Goal: Information Seeking & Learning: Learn about a topic

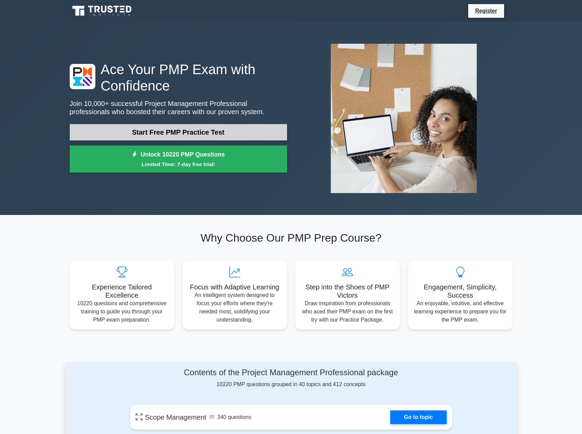
click at [195, 127] on link "Start Free PMP Practice Test" at bounding box center [178, 132] width 217 height 16
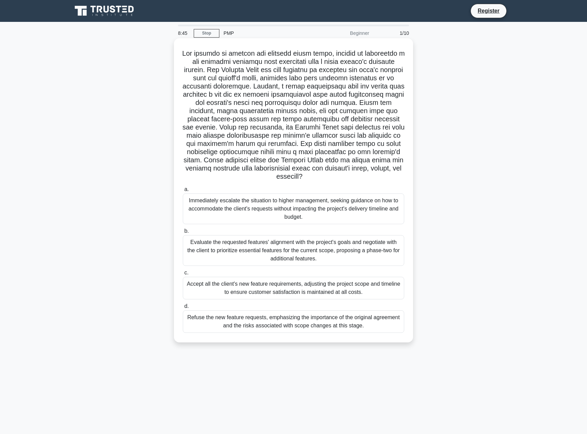
click at [250, 202] on div "Immediately escalate the situation to higher management, seeking guidance on ho…" at bounding box center [294, 209] width 222 height 31
click at [183, 192] on input "a. Immediately escalate the situation to higher management, seeking guidance on…" at bounding box center [183, 189] width 0 height 4
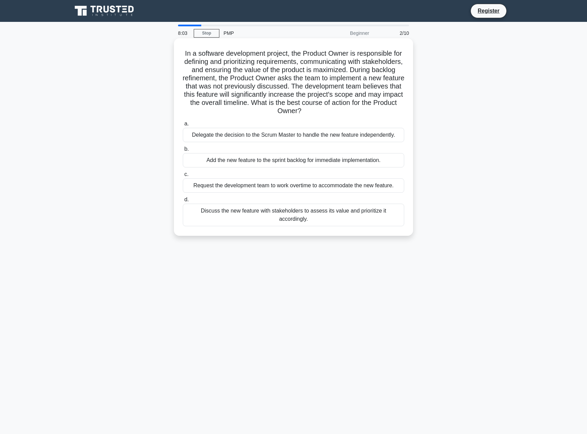
click at [215, 137] on div "Delegate the decision to the Scrum Master to handle the new feature independent…" at bounding box center [294, 135] width 222 height 14
click at [183, 126] on input "a. Delegate the decision to the Scrum Master to handle the new feature independ…" at bounding box center [183, 124] width 0 height 4
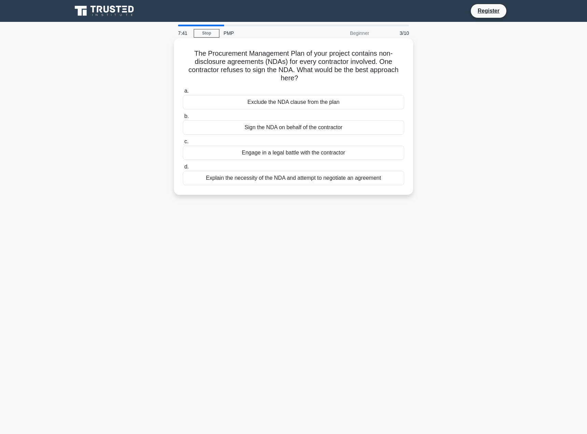
click at [297, 179] on div "Explain the necessity of the NDA and attempt to negotiate an agreement" at bounding box center [294, 178] width 222 height 14
click at [183, 169] on input "d. Explain the necessity of the NDA and attempt to negotiate an agreement" at bounding box center [183, 167] width 0 height 4
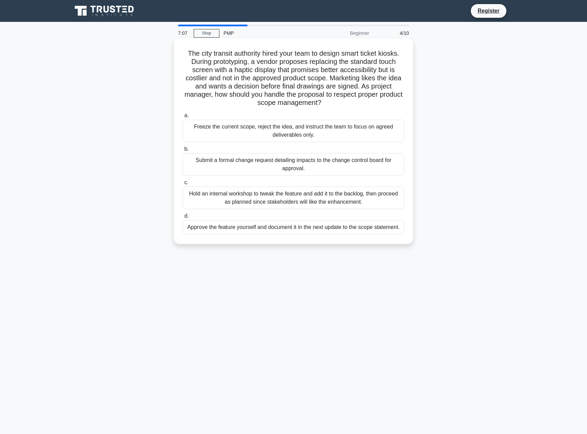
click at [198, 167] on div "Submit a formal change request detailing impacts to the change control board fo…" at bounding box center [294, 164] width 222 height 23
click at [183, 151] on input "b. Submit a formal change request detailing impacts to the change control board…" at bounding box center [183, 149] width 0 height 4
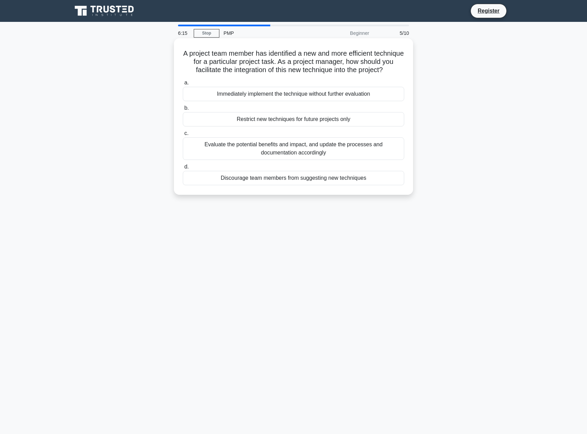
click at [220, 156] on div "Evaluate the potential benefits and impact, and update the processes and docume…" at bounding box center [294, 148] width 222 height 23
click at [183, 136] on input "c. Evaluate the potential benefits and impact, and update the processes and doc…" at bounding box center [183, 133] width 0 height 4
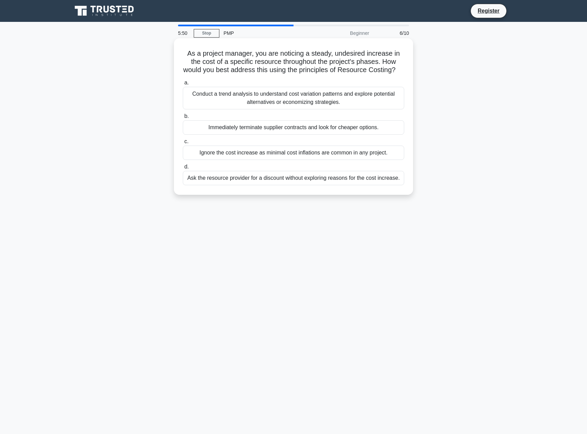
click at [301, 106] on div "Conduct a trend analysis to understand cost variation patterns and explore pote…" at bounding box center [294, 98] width 222 height 23
click at [183, 85] on input "a. Conduct a trend analysis to understand cost variation patterns and explore p…" at bounding box center [183, 83] width 0 height 4
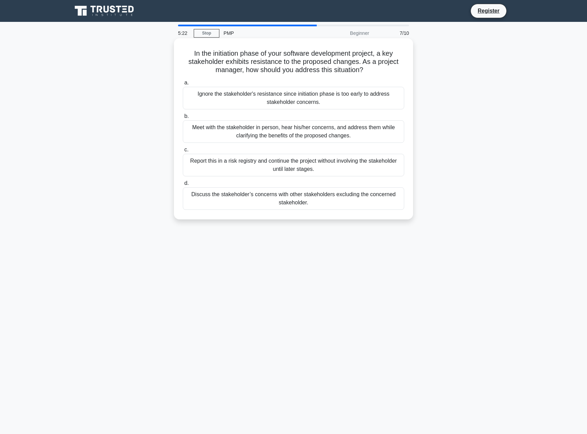
click at [267, 130] on div "Meet with the stakeholder in person, hear his/her concerns, and address them wh…" at bounding box center [294, 131] width 222 height 23
click at [183, 119] on input "b. Meet with the stakeholder in person, hear his/her concerns, and address them…" at bounding box center [183, 116] width 0 height 4
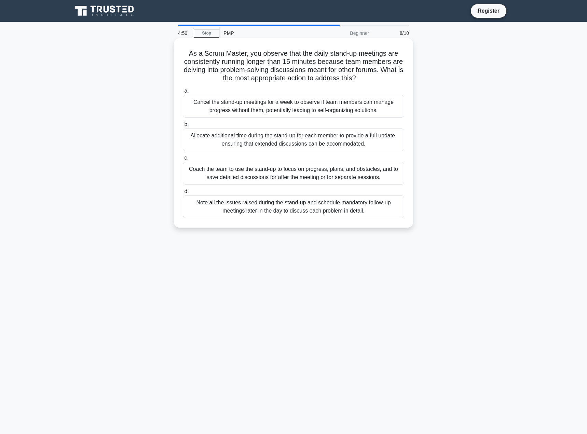
click at [244, 175] on div "Coach the team to use the stand-up to focus on progress, plans, and obstacles, …" at bounding box center [294, 173] width 222 height 23
click at [183, 160] on input "c. Coach the team to use the stand-up to focus on progress, plans, and obstacle…" at bounding box center [183, 158] width 0 height 4
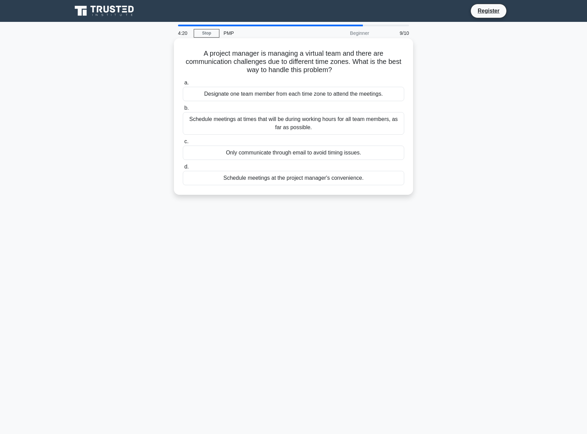
click at [233, 120] on div "Schedule meetings at times that will be during working hours for all team membe…" at bounding box center [294, 123] width 222 height 23
click at [183, 110] on input "b. Schedule meetings at times that will be during working hours for all team me…" at bounding box center [183, 108] width 0 height 4
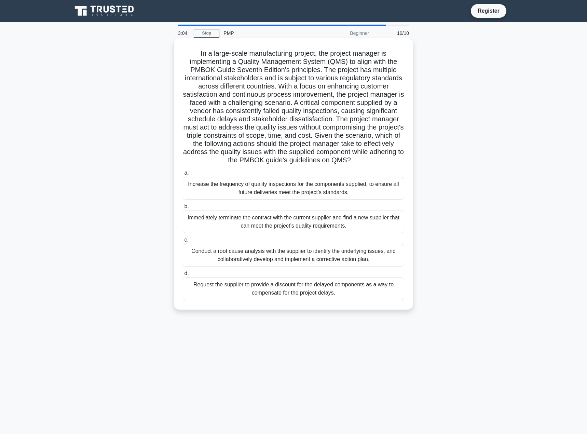
click at [269, 262] on div "Conduct a root cause analysis with the supplier to identify the underlying issu…" at bounding box center [294, 255] width 222 height 23
click at [183, 242] on input "c. Conduct a root cause analysis with the supplier to identify the underlying i…" at bounding box center [183, 240] width 0 height 4
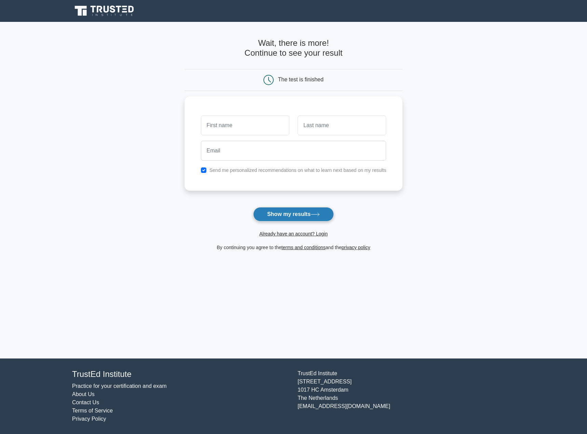
click at [309, 213] on button "Show my results" at bounding box center [293, 214] width 81 height 14
type input "Rice"
type input "Scotte"
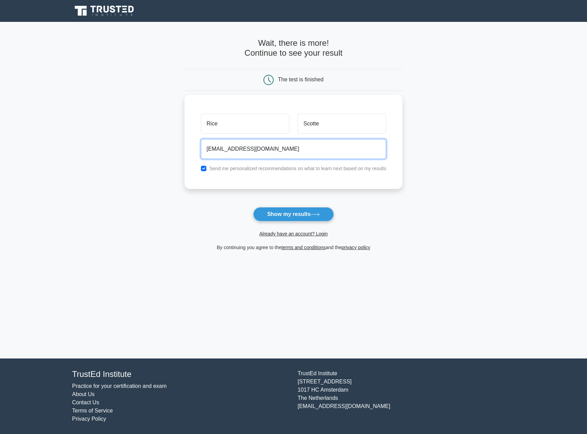
type input "thisisnreal@hotmail.com"
click at [203, 168] on input "checkbox" at bounding box center [203, 168] width 5 height 5
checkbox input "false"
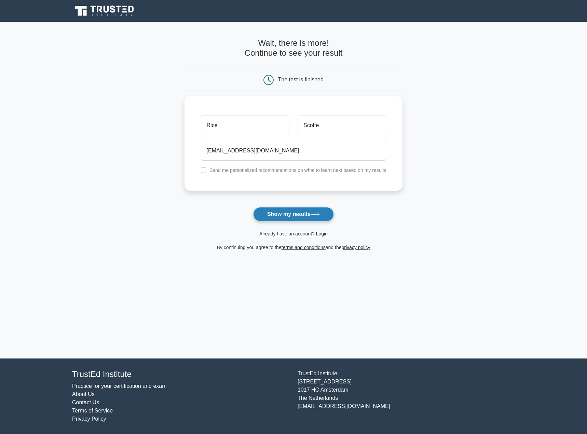
click at [306, 214] on button "Show my results" at bounding box center [293, 214] width 81 height 14
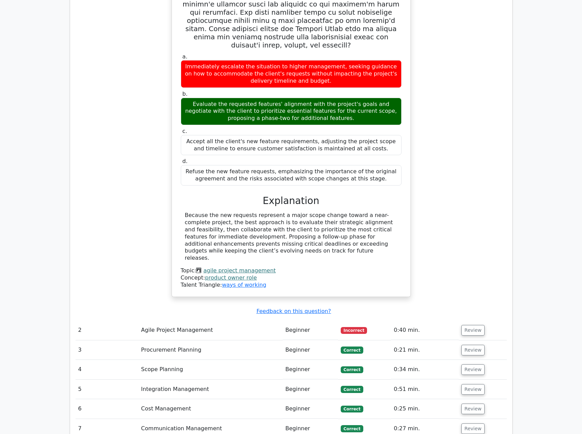
scroll to position [798, 0]
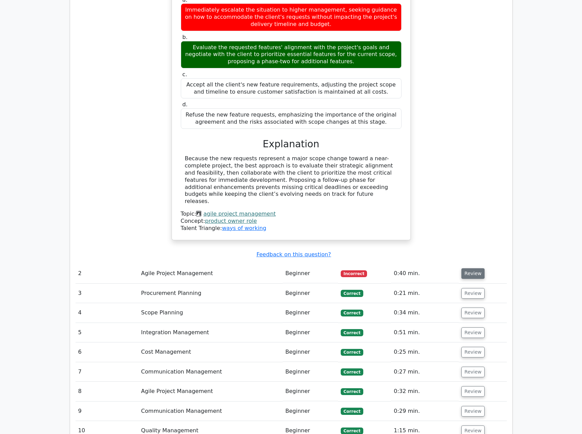
click at [466, 268] on button "Review" at bounding box center [473, 273] width 23 height 11
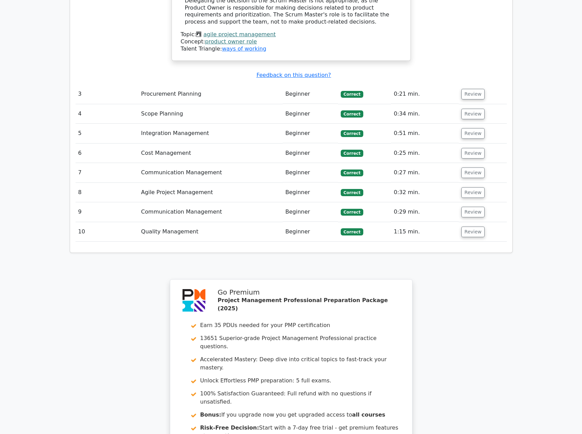
scroll to position [1485, 0]
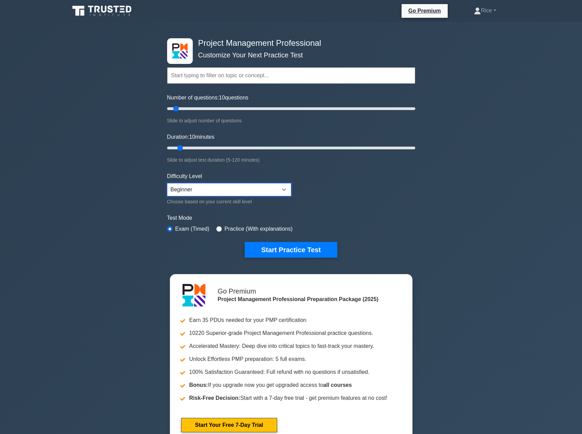
click at [204, 185] on select "Beginner Intermediate Expert" at bounding box center [229, 189] width 124 height 13
select select "expert"
click at [167, 183] on select "Beginner Intermediate Expert" at bounding box center [229, 189] width 124 height 13
click at [268, 249] on button "Start Practice Test" at bounding box center [291, 250] width 92 height 16
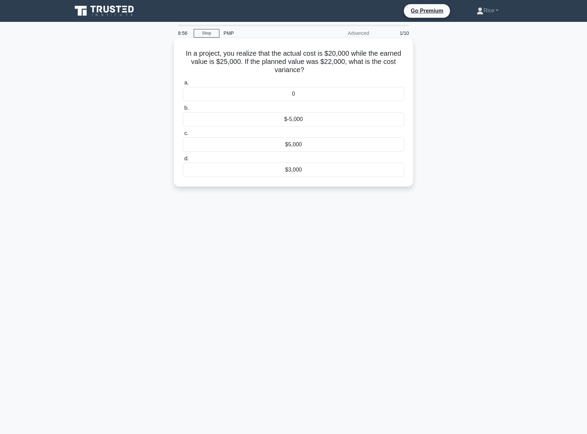
click at [324, 172] on div "$3,000" at bounding box center [294, 170] width 222 height 14
click at [183, 161] on input "d. $3,000" at bounding box center [183, 159] width 0 height 4
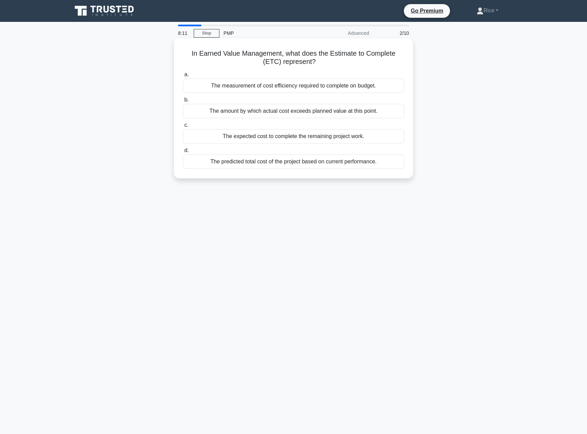
click at [333, 164] on div "The predicted total cost of the project based on current performance." at bounding box center [294, 162] width 222 height 14
click at [183, 153] on input "d. The predicted total cost of the project based on current performance." at bounding box center [183, 150] width 0 height 4
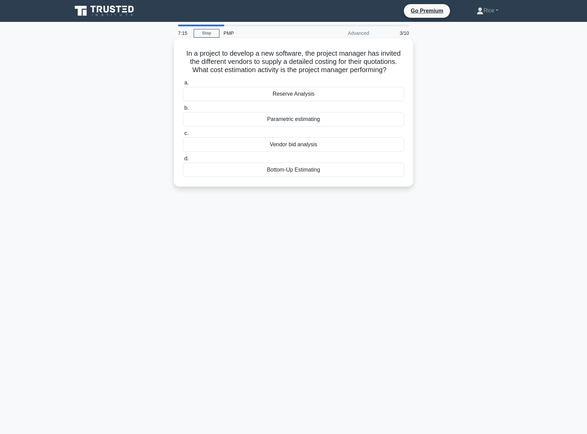
click at [305, 147] on div "Vendor bid analysis" at bounding box center [294, 144] width 222 height 14
click at [183, 136] on input "c. Vendor bid analysis" at bounding box center [183, 133] width 0 height 4
click at [238, 95] on div "sustainable development" at bounding box center [294, 94] width 222 height 14
click at [183, 85] on input "a. sustainable development" at bounding box center [183, 83] width 0 height 4
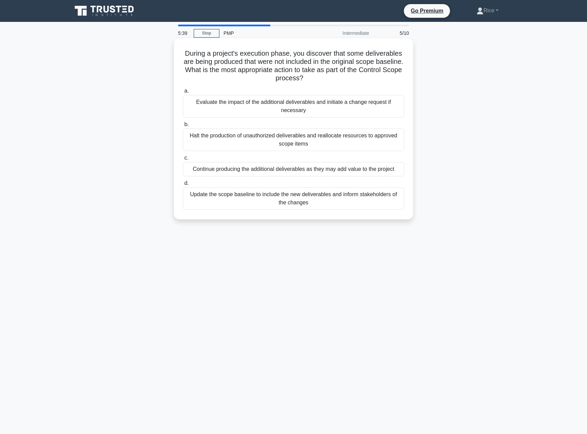
click at [216, 105] on div "Evaluate the impact of the additional deliverables and initiate a change reques…" at bounding box center [294, 106] width 222 height 23
click at [183, 93] on input "a. Evaluate the impact of the additional deliverables and initiate a change req…" at bounding box center [183, 91] width 0 height 4
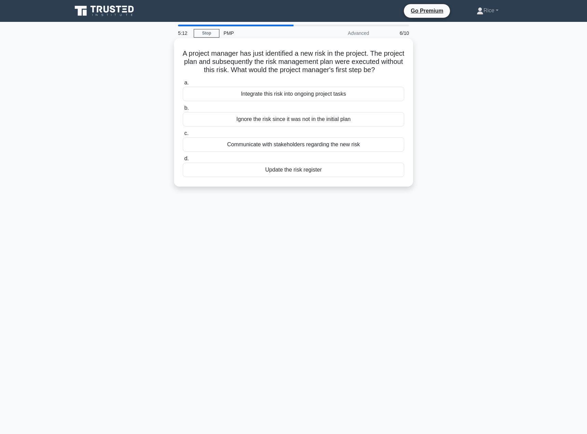
click at [329, 152] on div "Communicate with stakeholders regarding the new risk" at bounding box center [294, 144] width 222 height 14
click at [183, 136] on input "c. Communicate with stakeholders regarding the new risk" at bounding box center [183, 133] width 0 height 4
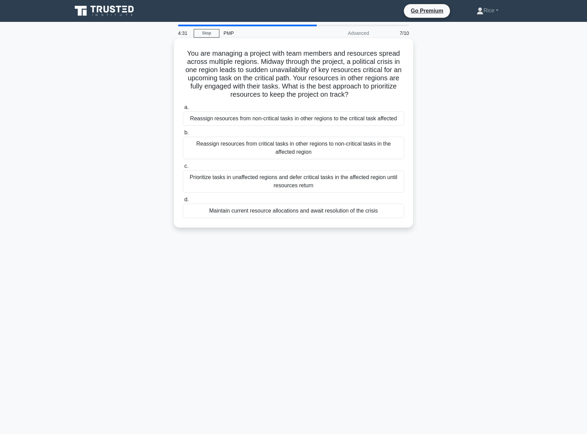
click at [203, 153] on div "Reassign resources from critical tasks in other regions to non-critical tasks i…" at bounding box center [294, 148] width 222 height 23
click at [183, 135] on input "b. Reassign resources from critical tasks in other regions to non-critical task…" at bounding box center [183, 133] width 0 height 4
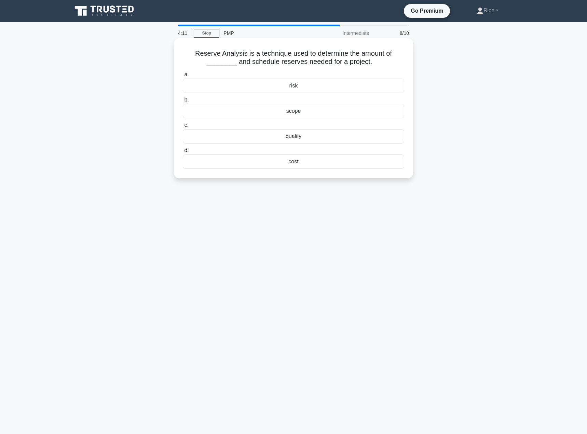
click at [288, 159] on div "cost" at bounding box center [294, 162] width 222 height 14
click at [183, 153] on input "d. cost" at bounding box center [183, 150] width 0 height 4
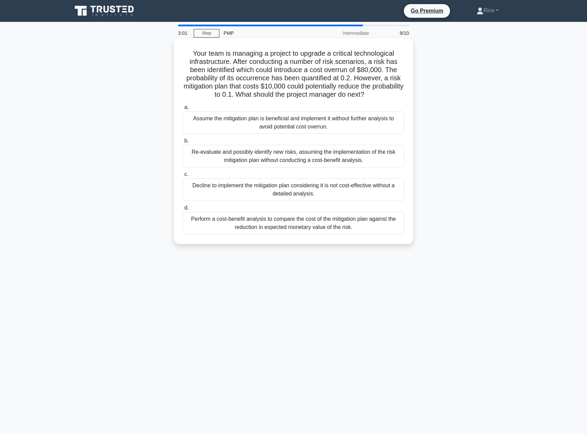
click at [267, 226] on div "Perform a cost-benefit analysis to compare the cost of the mitigation plan agai…" at bounding box center [294, 223] width 222 height 23
click at [183, 210] on input "d. Perform a cost-benefit analysis to compare the cost of the mitigation plan a…" at bounding box center [183, 208] width 0 height 4
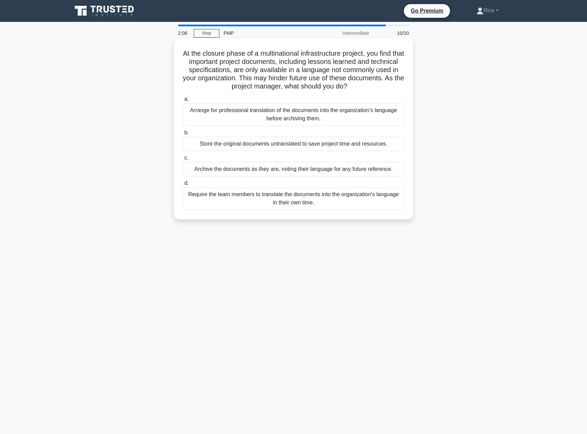
click at [340, 110] on div "Arrange for professional translation of the documents into the organization's l…" at bounding box center [294, 114] width 222 height 23
click at [183, 102] on input "a. Arrange for professional translation of the documents into the organization'…" at bounding box center [183, 99] width 0 height 4
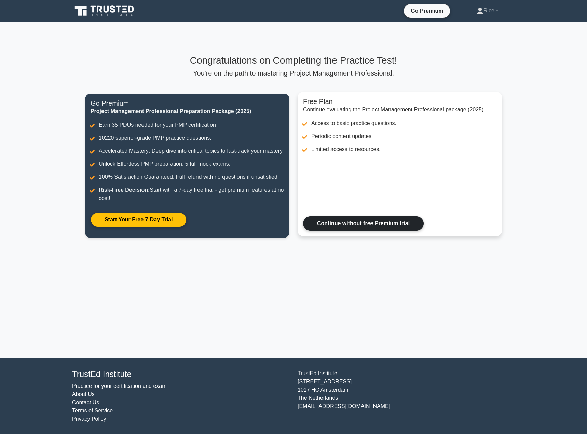
click at [360, 231] on link "Continue without free Premium trial" at bounding box center [363, 223] width 121 height 14
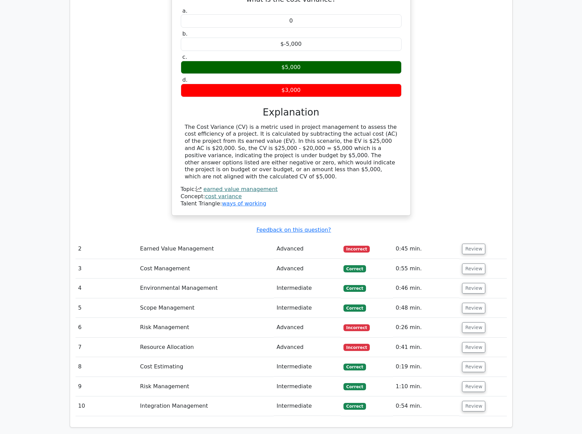
scroll to position [741, 0]
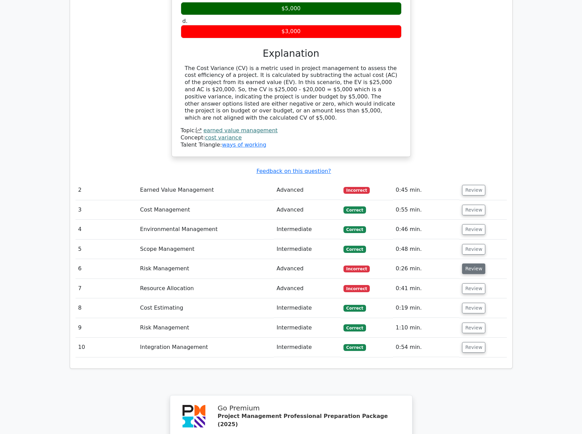
click at [478, 264] on button "Review" at bounding box center [473, 269] width 23 height 11
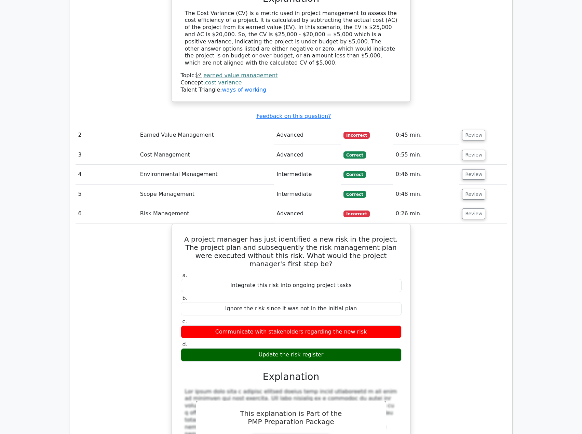
scroll to position [855, 0]
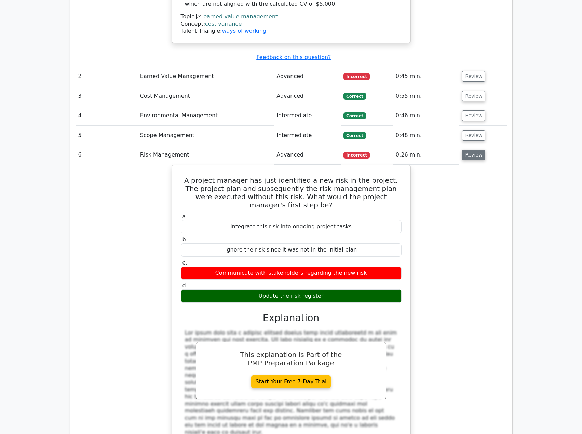
click at [473, 150] on button "Review" at bounding box center [473, 155] width 23 height 11
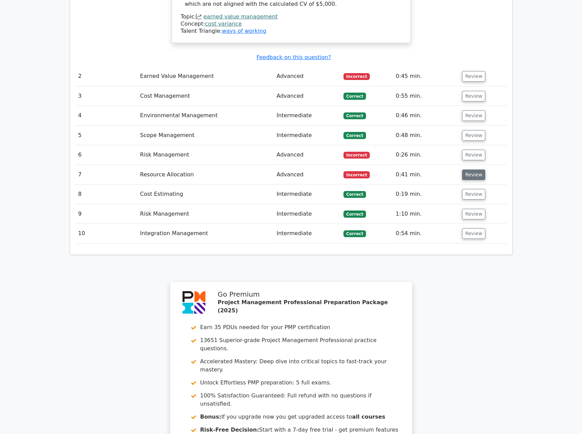
click at [479, 170] on button "Review" at bounding box center [473, 175] width 23 height 11
